Goal: Entertainment & Leisure: Consume media (video, audio)

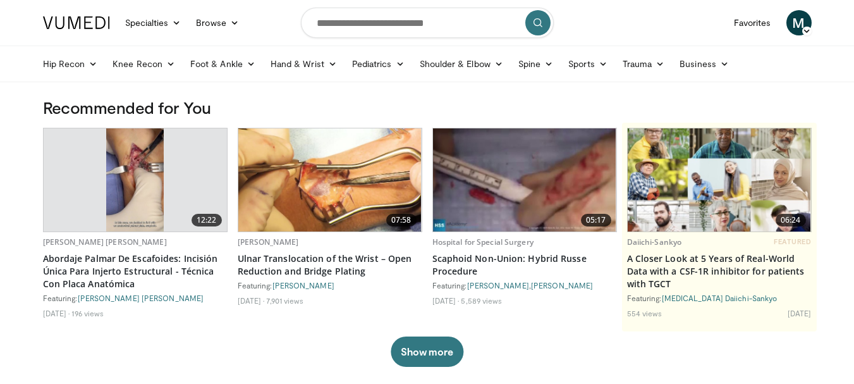
click at [324, 176] on img at bounding box center [329, 179] width 183 height 103
